Goal: Task Accomplishment & Management: Manage account settings

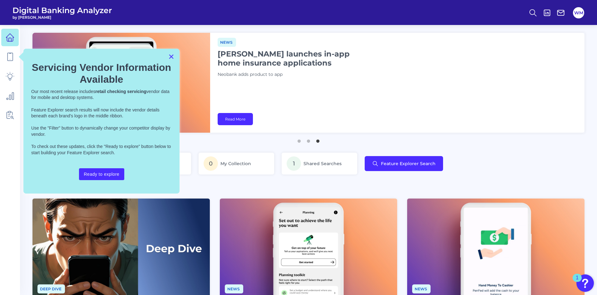
click at [172, 54] on button "×" at bounding box center [171, 56] width 6 height 10
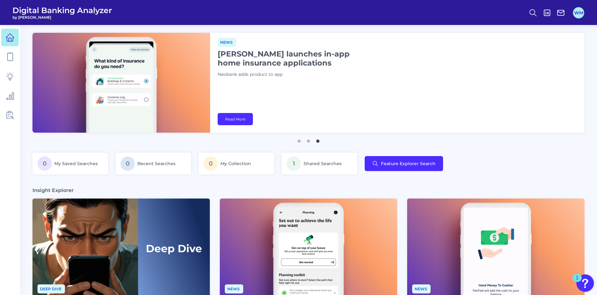
click at [579, 12] on button "WM" at bounding box center [578, 12] width 11 height 11
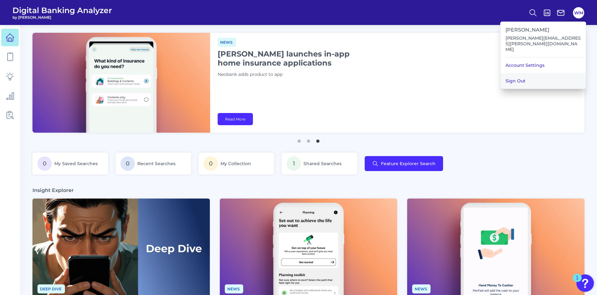
click at [538, 76] on button "Sign Out" at bounding box center [542, 81] width 85 height 16
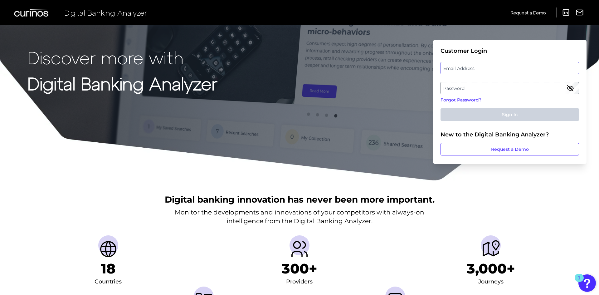
type input "[EMAIL_ADDRESS][PERSON_NAME][DOMAIN_NAME]"
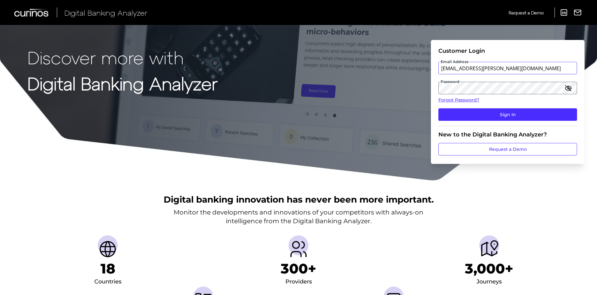
drag, startPoint x: 512, startPoint y: 69, endPoint x: 438, endPoint y: 69, distance: 73.3
click at [438, 69] on input "[EMAIL_ADDRESS][PERSON_NAME][DOMAIN_NAME]" at bounding box center [507, 68] width 139 height 12
type input "[PERSON_NAME].[PERSON_NAME]@zionsbancorp"
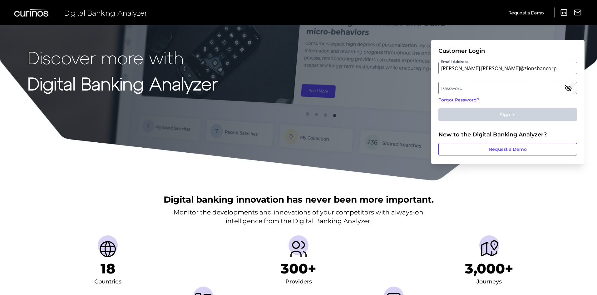
click at [457, 89] on label "Password" at bounding box center [507, 87] width 138 height 11
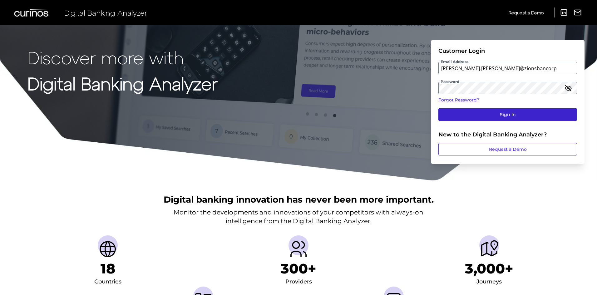
click at [457, 113] on button "Sign In" at bounding box center [507, 114] width 139 height 12
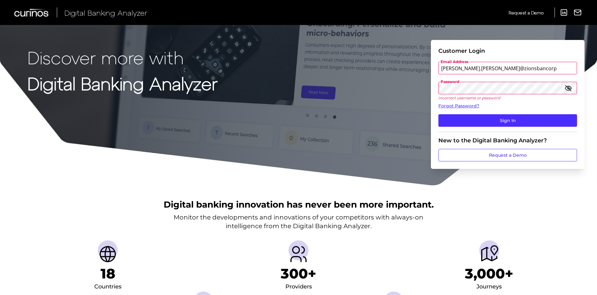
click at [568, 89] on icon "button" at bounding box center [568, 88] width 6 height 6
click at [423, 89] on div "Discover more with Digital Banking Analyzer Customer Login Email Address [PERSO…" at bounding box center [298, 93] width 597 height 186
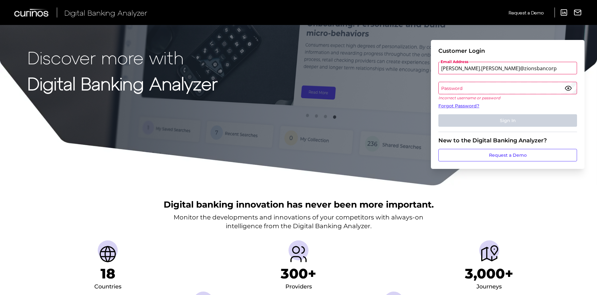
click at [444, 88] on label "Password" at bounding box center [507, 87] width 138 height 11
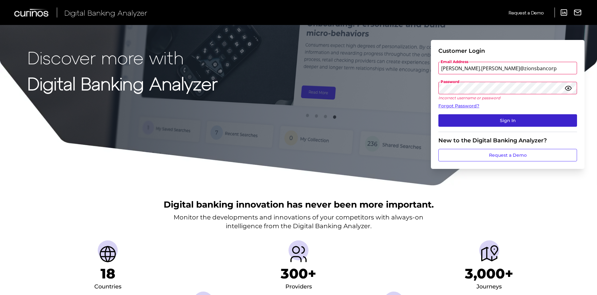
click at [456, 118] on button "Sign In" at bounding box center [507, 120] width 139 height 12
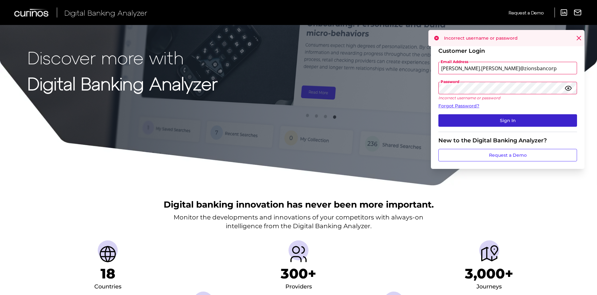
click at [480, 121] on button "Sign In" at bounding box center [507, 120] width 139 height 12
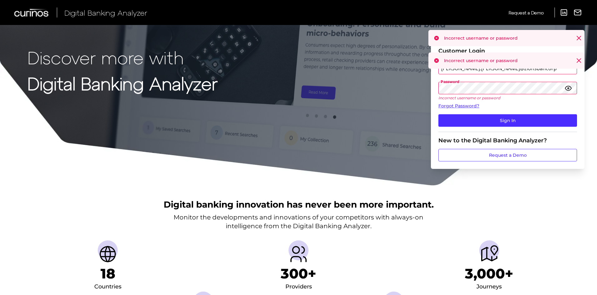
click at [577, 61] on icon at bounding box center [578, 60] width 6 height 6
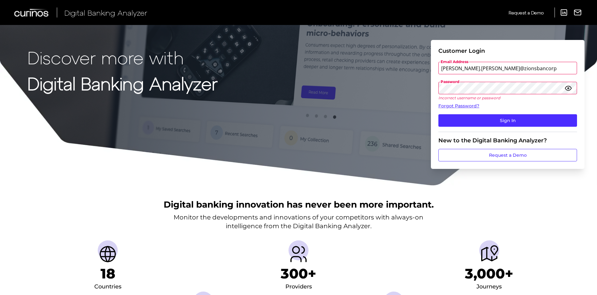
click at [512, 69] on input "[PERSON_NAME].[PERSON_NAME]@zionsbancorp" at bounding box center [507, 68] width 139 height 12
drag, startPoint x: 513, startPoint y: 69, endPoint x: 437, endPoint y: 69, distance: 75.5
click at [437, 69] on form "Customer Login Email Address [PERSON_NAME].[PERSON_NAME]@zionsbancorp Password …" at bounding box center [508, 104] width 154 height 129
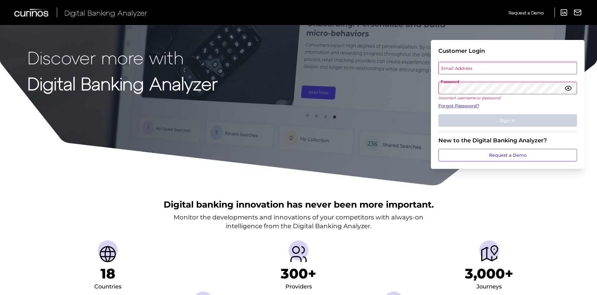
paste input "[PERSON_NAME][EMAIL_ADDRESS][DOMAIN_NAME]"
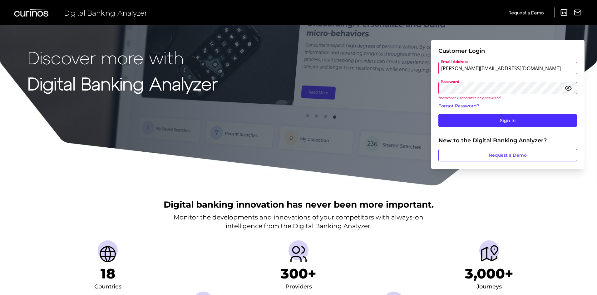
type input "[PERSON_NAME][EMAIL_ADDRESS][DOMAIN_NAME]"
click at [416, 89] on div "Discover more with Digital Banking Analyzer Customer Login Email Address [PERSO…" at bounding box center [298, 93] width 597 height 186
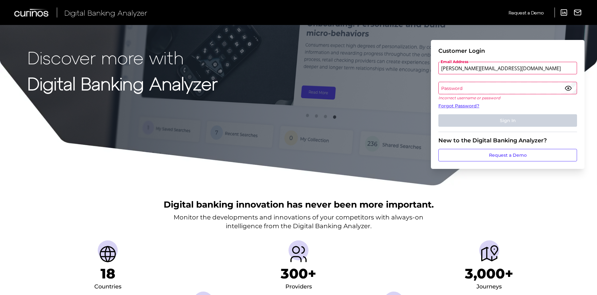
click at [459, 87] on label "Password" at bounding box center [507, 87] width 138 height 11
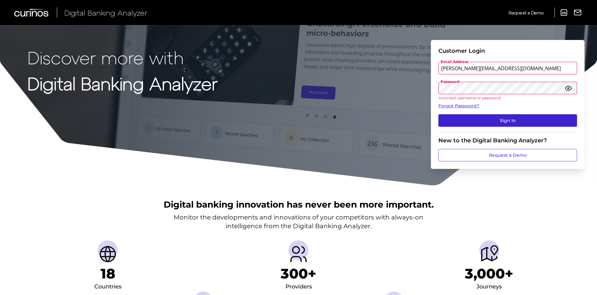
click at [452, 117] on button "Sign In" at bounding box center [507, 120] width 139 height 12
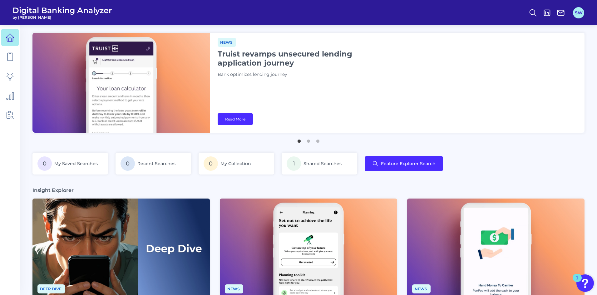
click at [576, 12] on button "SW" at bounding box center [578, 12] width 11 height 11
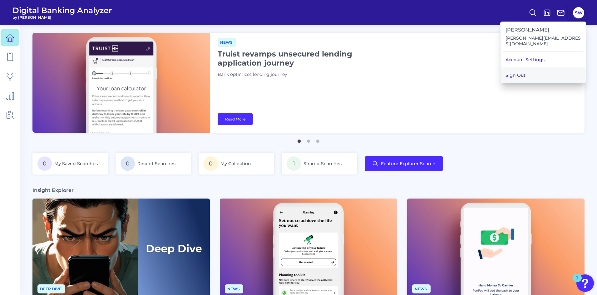
click at [524, 67] on button "Sign Out" at bounding box center [542, 75] width 85 height 16
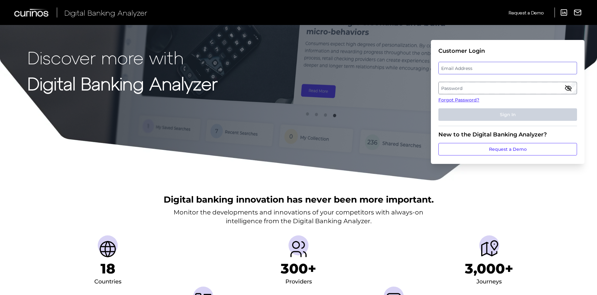
type input "[EMAIL_ADDRESS][PERSON_NAME][DOMAIN_NAME]"
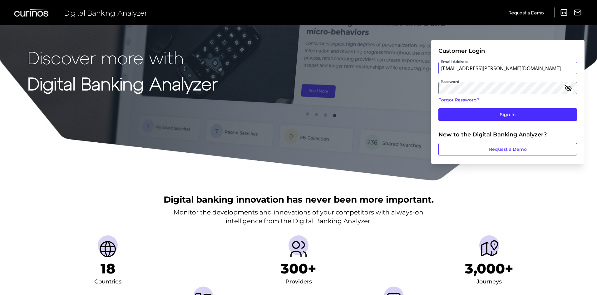
drag, startPoint x: 524, startPoint y: 70, endPoint x: 420, endPoint y: 71, distance: 103.9
click at [420, 71] on div "Discover more with Digital Banking Analyzer Customer Login Email Address [EMAIL…" at bounding box center [298, 90] width 597 height 181
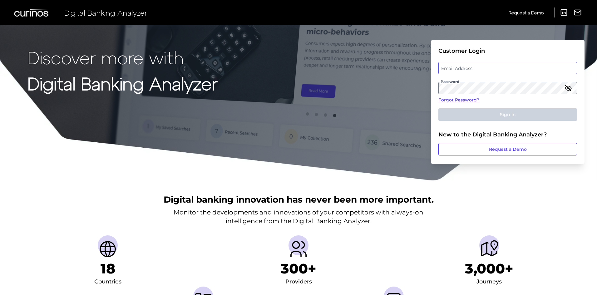
paste input "[PERSON_NAME][EMAIL_ADDRESS][PERSON_NAME][DOMAIN_NAME]"
click at [455, 87] on label "Password" at bounding box center [507, 87] width 138 height 11
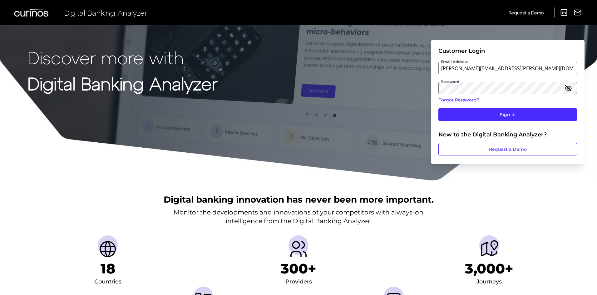
click at [569, 88] on icon "button" at bounding box center [567, 87] width 7 height 7
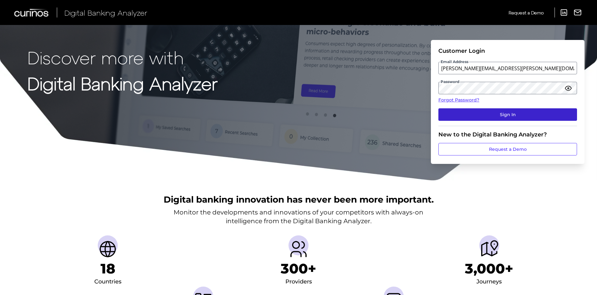
click at [451, 112] on button "Sign In" at bounding box center [507, 114] width 139 height 12
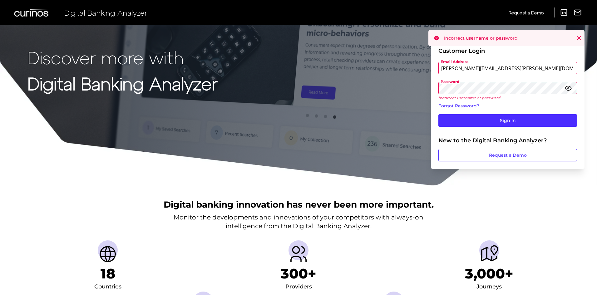
click at [427, 87] on div "Discover more with Digital Banking Analyzer Customer Login Email Address [PERSO…" at bounding box center [298, 93] width 597 height 186
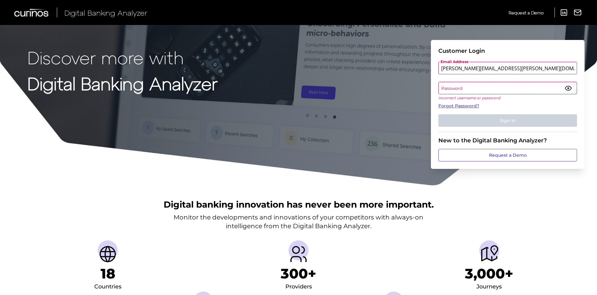
click at [528, 69] on input "[PERSON_NAME][EMAIL_ADDRESS][PERSON_NAME][DOMAIN_NAME]" at bounding box center [507, 68] width 139 height 12
drag, startPoint x: 527, startPoint y: 68, endPoint x: 437, endPoint y: 69, distance: 89.9
click at [444, 70] on input "[PERSON_NAME][EMAIL_ADDRESS][PERSON_NAME][DOMAIN_NAME]" at bounding box center [507, 68] width 139 height 12
type input "A"
paste input "[PERSON_NAME][EMAIL_ADDRESS][PERSON_NAME][DOMAIN_NAME]"
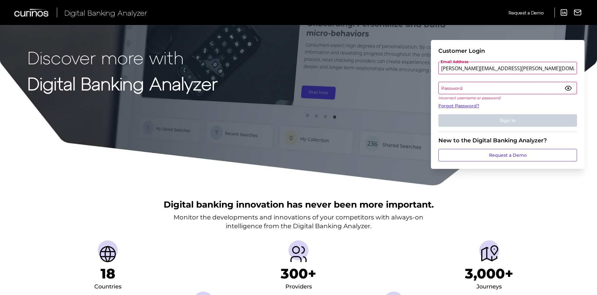
type input "[PERSON_NAME][EMAIL_ADDRESS][PERSON_NAME][DOMAIN_NAME]"
click at [444, 88] on label "Password" at bounding box center [507, 87] width 138 height 11
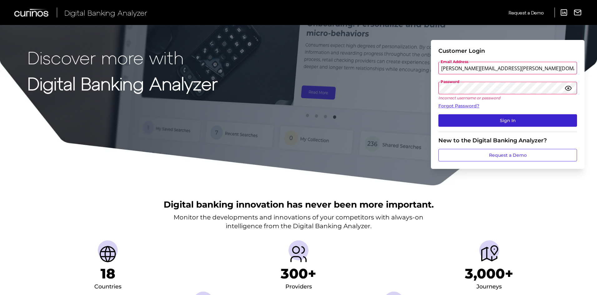
click at [460, 118] on button "Sign In" at bounding box center [507, 120] width 139 height 12
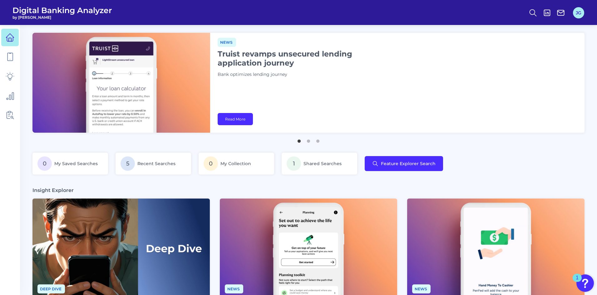
click at [577, 11] on button "JG" at bounding box center [578, 12] width 11 height 11
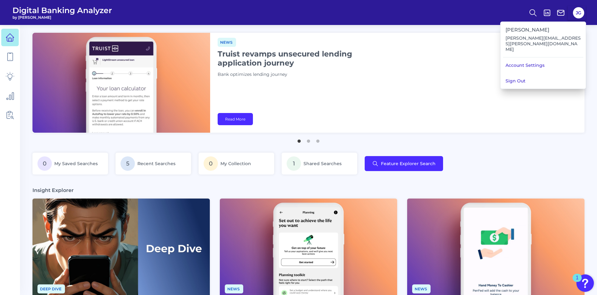
drag, startPoint x: 518, startPoint y: 70, endPoint x: 518, endPoint y: 66, distance: 4.4
click at [518, 73] on button "Sign Out" at bounding box center [542, 81] width 85 height 16
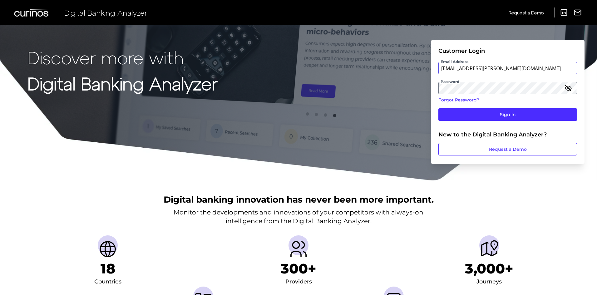
drag, startPoint x: 518, startPoint y: 67, endPoint x: 410, endPoint y: 70, distance: 108.3
click at [410, 70] on div "Discover more with Digital Banking Analyzer Customer Login Email Address [EMAIL…" at bounding box center [298, 90] width 597 height 181
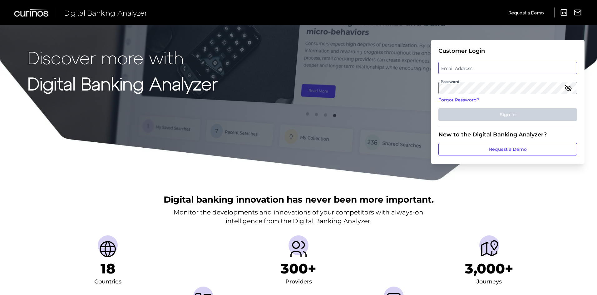
paste input "[PERSON_NAME][EMAIL_ADDRESS][PERSON_NAME][DOMAIN_NAME]"
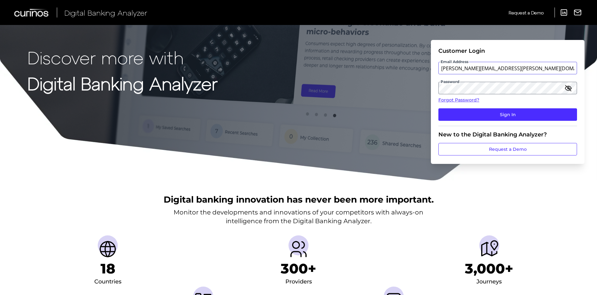
type input "[PERSON_NAME][EMAIL_ADDRESS][PERSON_NAME][DOMAIN_NAME]"
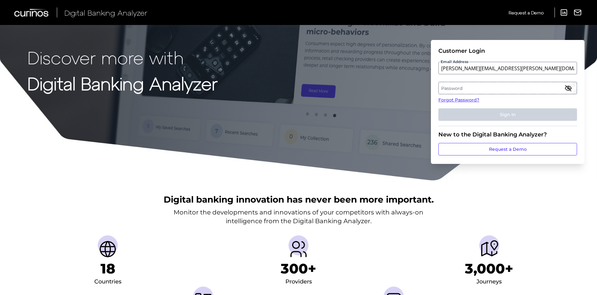
click at [457, 87] on label "Password" at bounding box center [507, 87] width 138 height 11
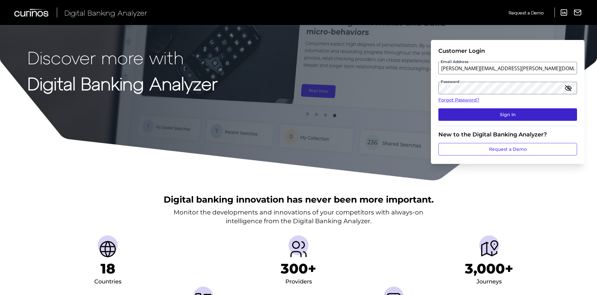
click at [453, 115] on button "Sign In" at bounding box center [507, 114] width 139 height 12
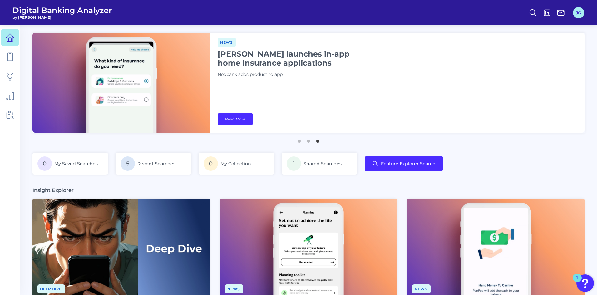
click at [576, 14] on button "JG" at bounding box center [578, 12] width 11 height 11
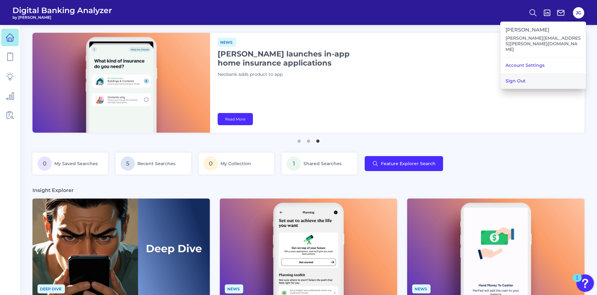
click at [525, 73] on button "Sign Out" at bounding box center [542, 81] width 85 height 16
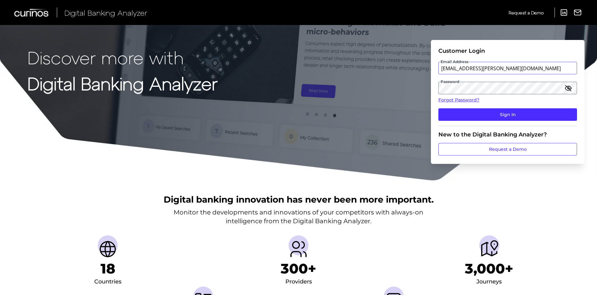
drag, startPoint x: 514, startPoint y: 70, endPoint x: 438, endPoint y: 69, distance: 75.5
click at [438, 69] on input "[EMAIL_ADDRESS][PERSON_NAME][DOMAIN_NAME]" at bounding box center [507, 68] width 139 height 12
paste input "[PERSON_NAME].[PERSON_NAME]@zionsbancorp"
type input "[PERSON_NAME][EMAIL_ADDRESS][PERSON_NAME][DOMAIN_NAME]"
click at [413, 89] on div "Discover more with Digital Banking Analyzer Customer Login Email Address [PERSO…" at bounding box center [298, 90] width 597 height 181
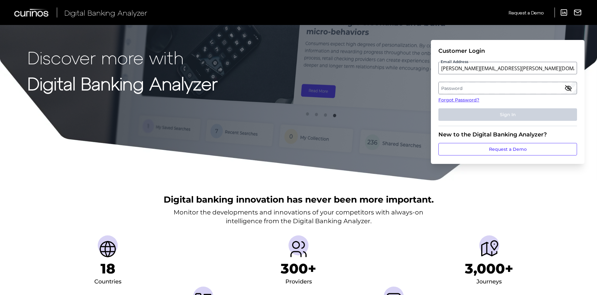
click at [451, 88] on label "Password" at bounding box center [507, 87] width 138 height 11
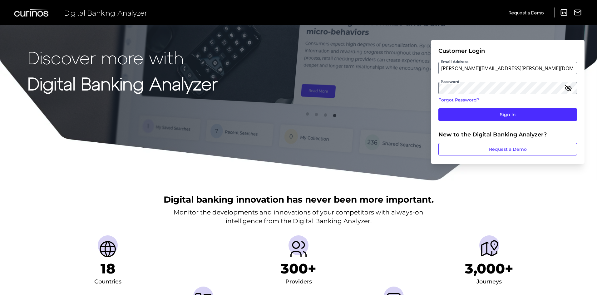
click at [568, 86] on icon "button" at bounding box center [567, 87] width 7 height 7
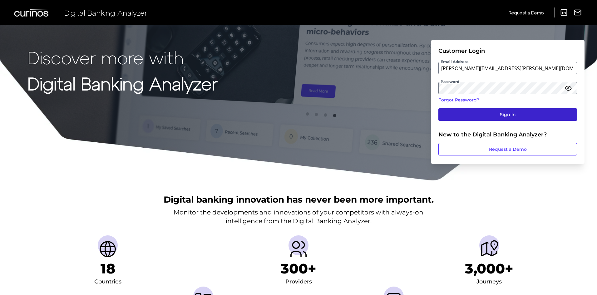
click at [491, 115] on button "Sign In" at bounding box center [507, 114] width 139 height 12
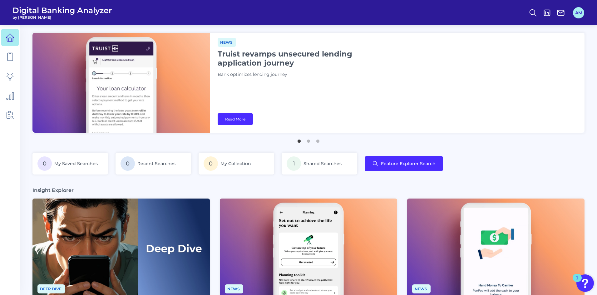
click at [577, 12] on button "AM" at bounding box center [578, 12] width 11 height 11
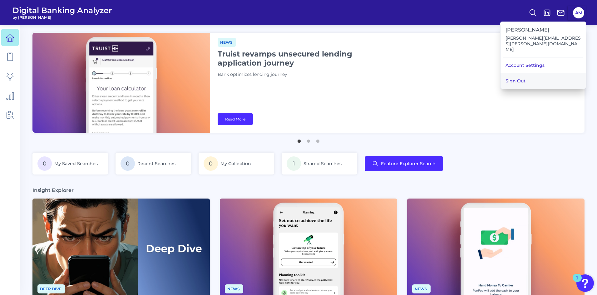
click at [522, 76] on button "Sign Out" at bounding box center [542, 81] width 85 height 16
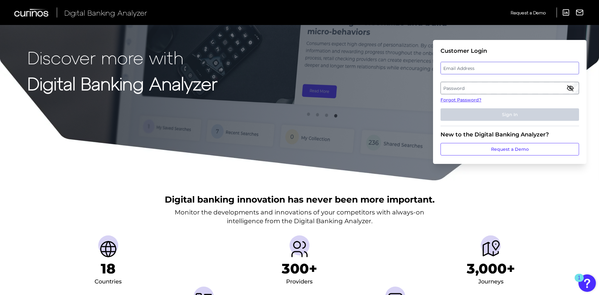
type input "[EMAIL_ADDRESS][PERSON_NAME][DOMAIN_NAME]"
